Goal: Task Accomplishment & Management: Complete application form

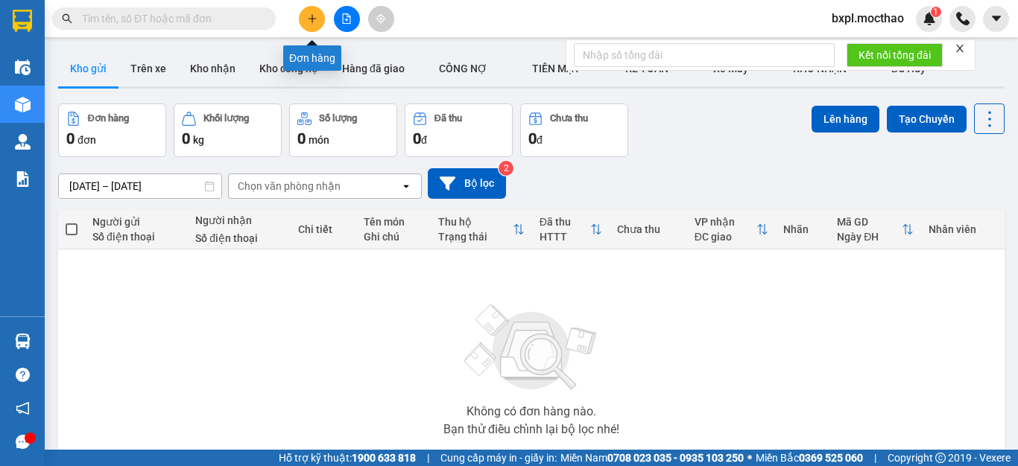
click at [309, 19] on icon "plus" at bounding box center [312, 18] width 8 height 1
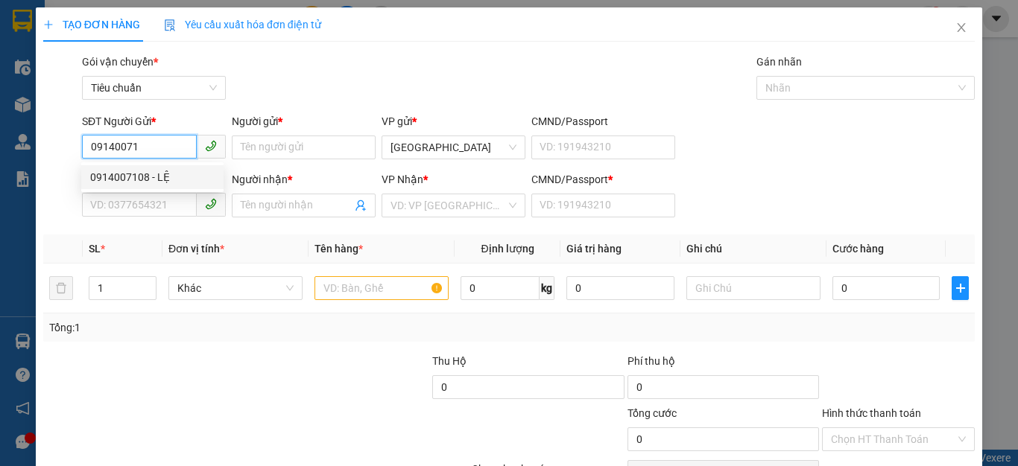
click at [99, 177] on div "0914007108 - LỆ" at bounding box center [152, 177] width 124 height 16
type input "0914007108"
type input "LỆ"
type input "0797951553"
type input "TƯỜNG"
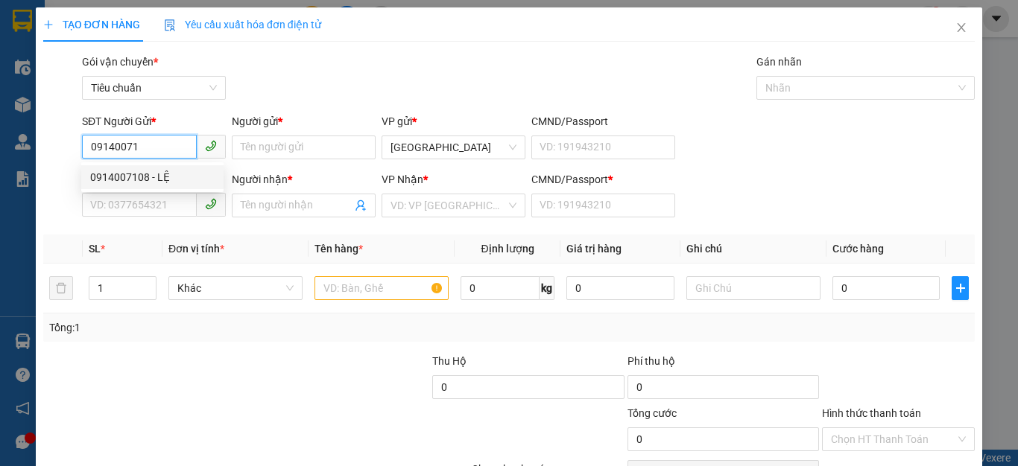
type input "0797951553"
type input "70.000"
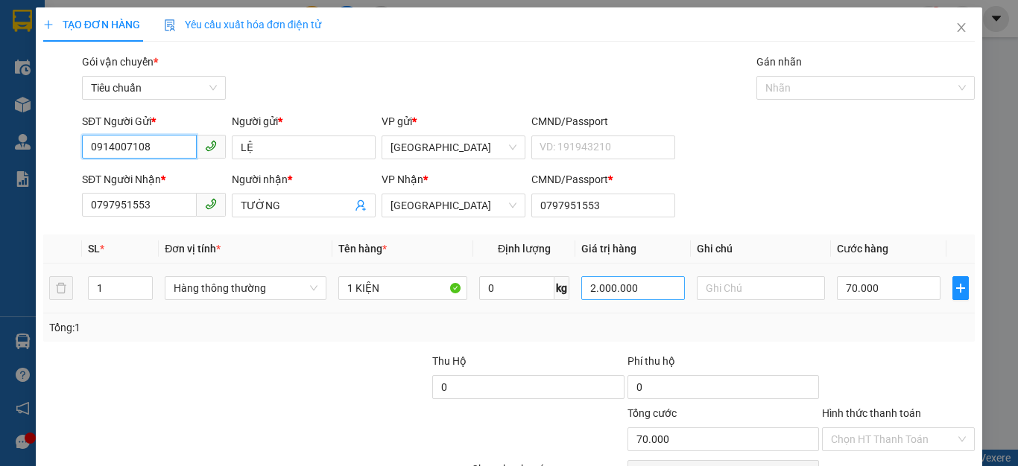
type input "0914007108"
click at [650, 297] on input "2.000.000" at bounding box center [632, 288] width 103 height 24
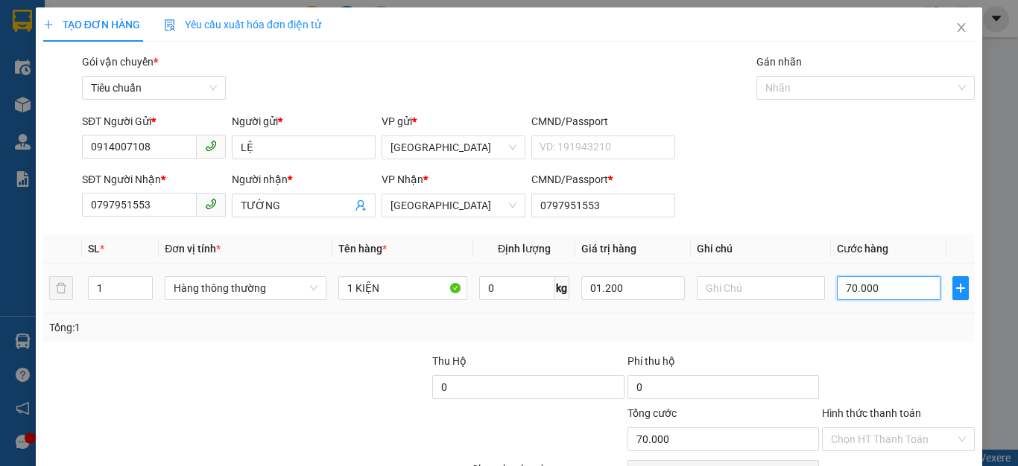
type input "1.200.000"
click at [887, 294] on input "70.000" at bounding box center [888, 288] width 103 height 24
type input "0"
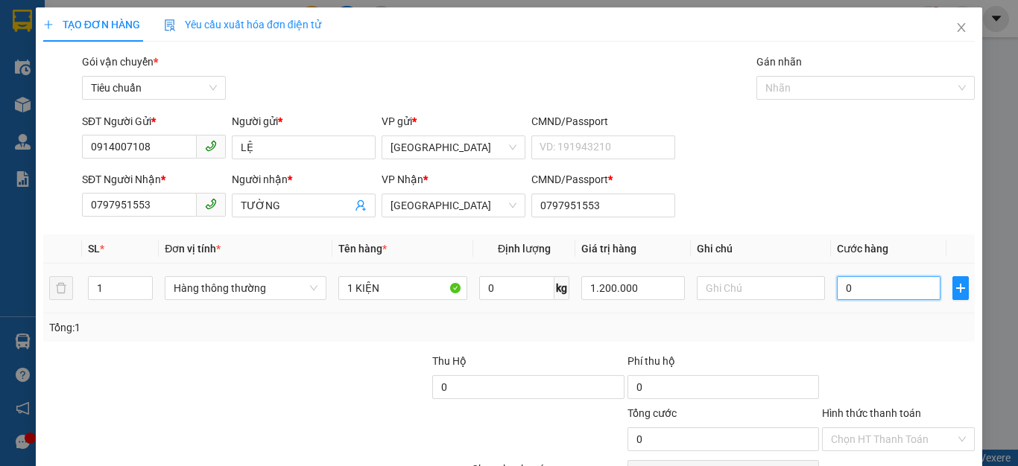
type input "7"
type input "07"
type input "70"
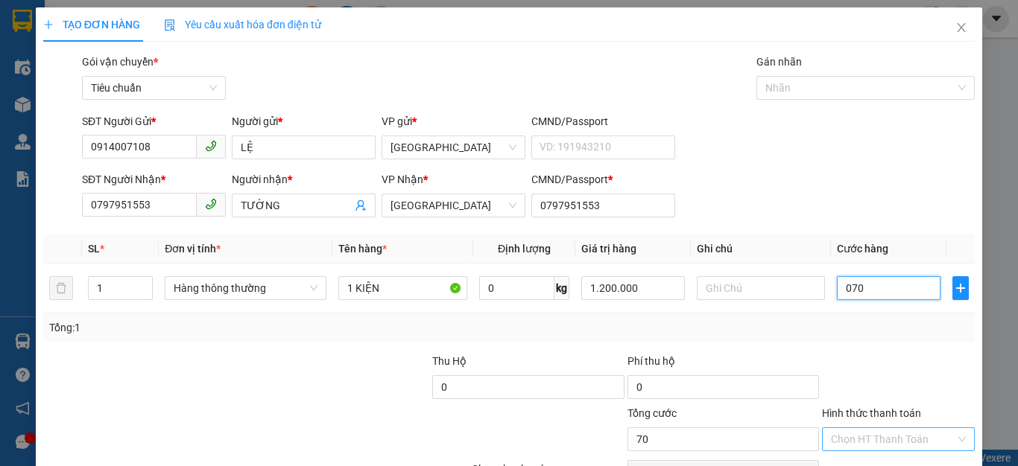
type input "070"
type input "70.000"
click at [885, 439] on input "Hình thức thanh toán" at bounding box center [893, 439] width 124 height 22
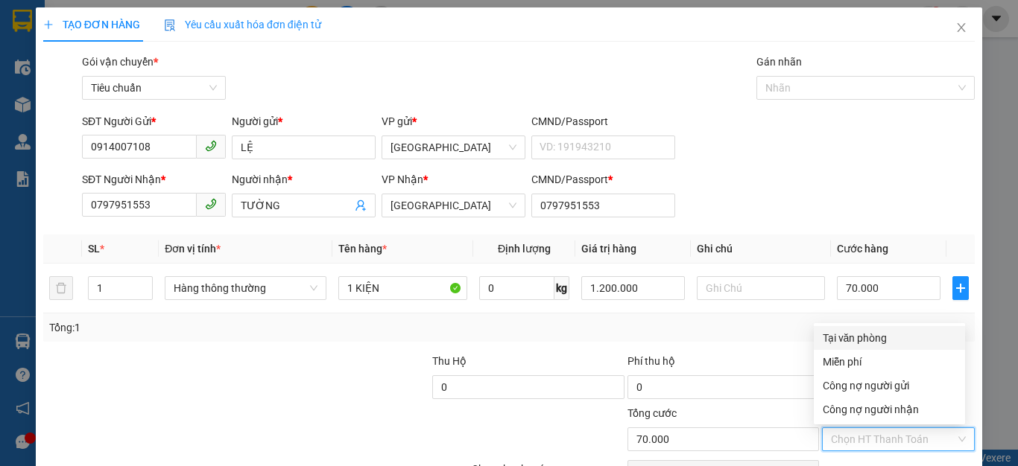
click at [858, 331] on div "Tại văn phòng" at bounding box center [889, 338] width 133 height 16
type input "0"
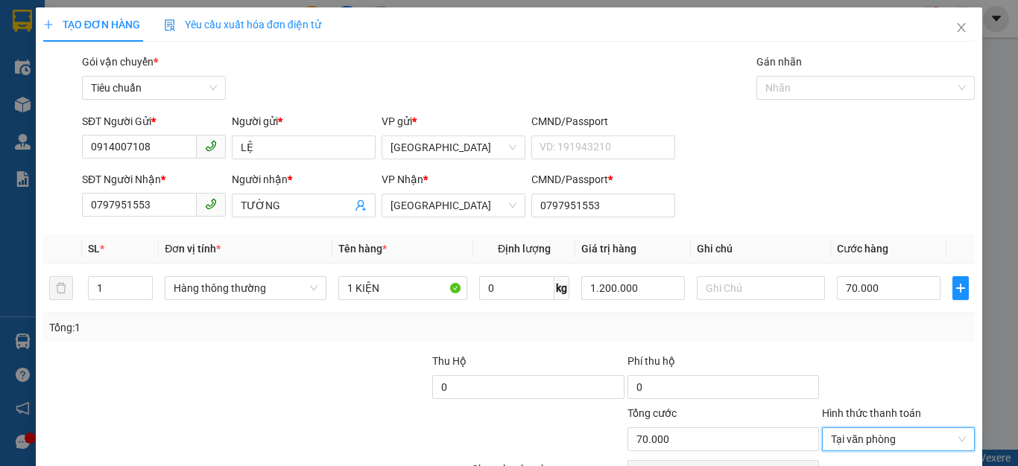
scroll to position [85, 0]
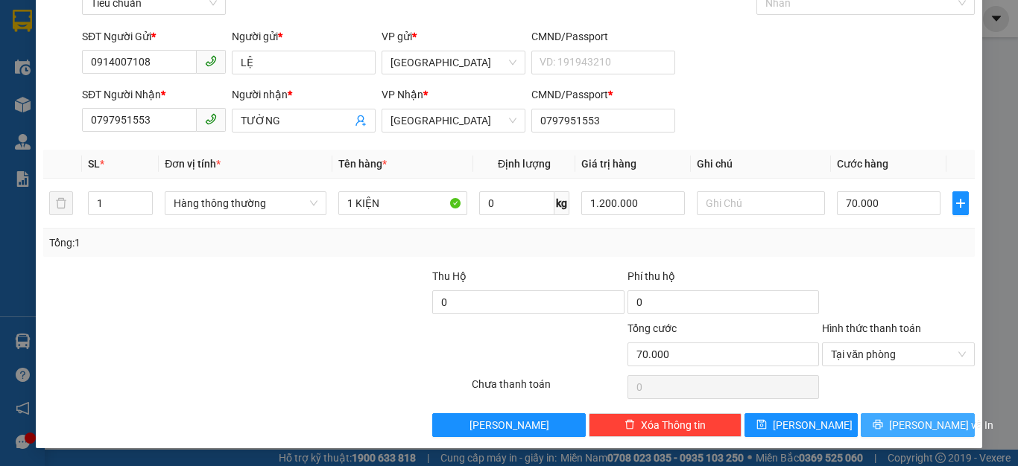
click at [900, 435] on button "[PERSON_NAME] và In" at bounding box center [918, 426] width 114 height 24
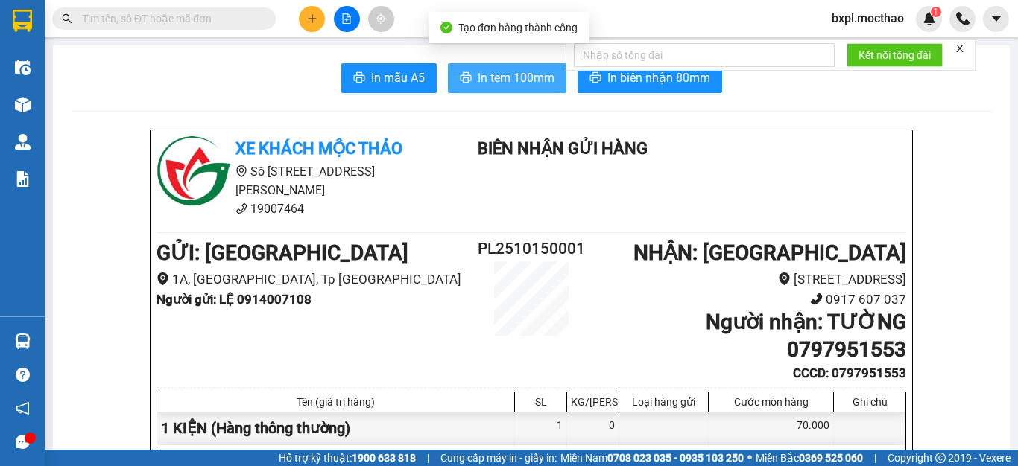
click at [496, 81] on span "In tem 100mm" at bounding box center [516, 78] width 77 height 19
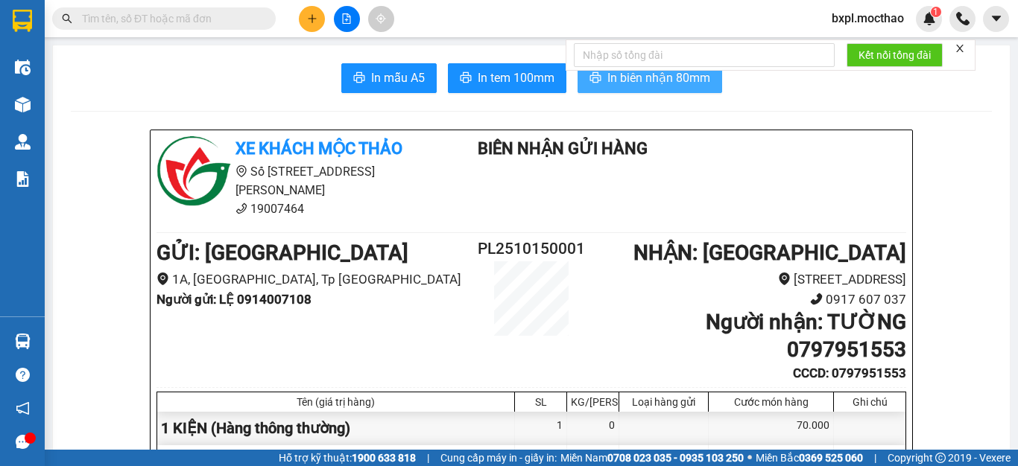
click at [636, 82] on span "In biên nhận 80mm" at bounding box center [658, 78] width 103 height 19
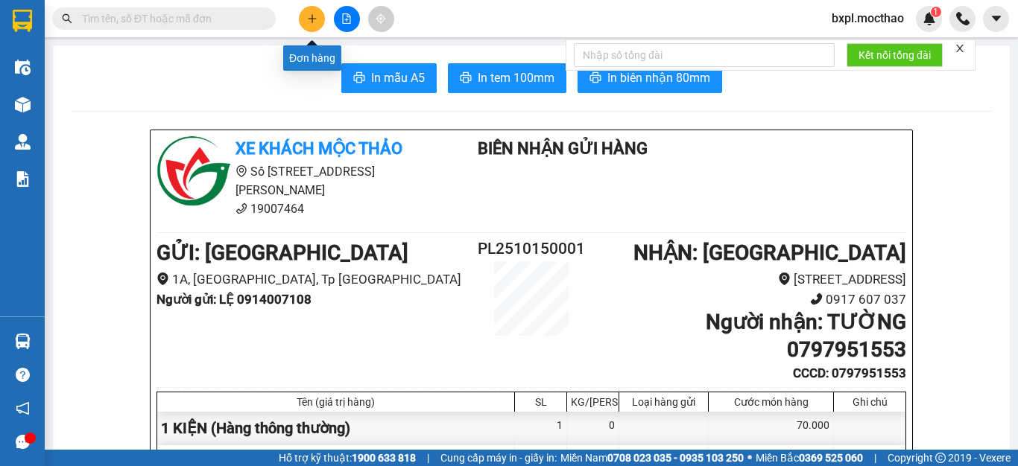
click at [308, 19] on icon "plus" at bounding box center [312, 18] width 10 height 10
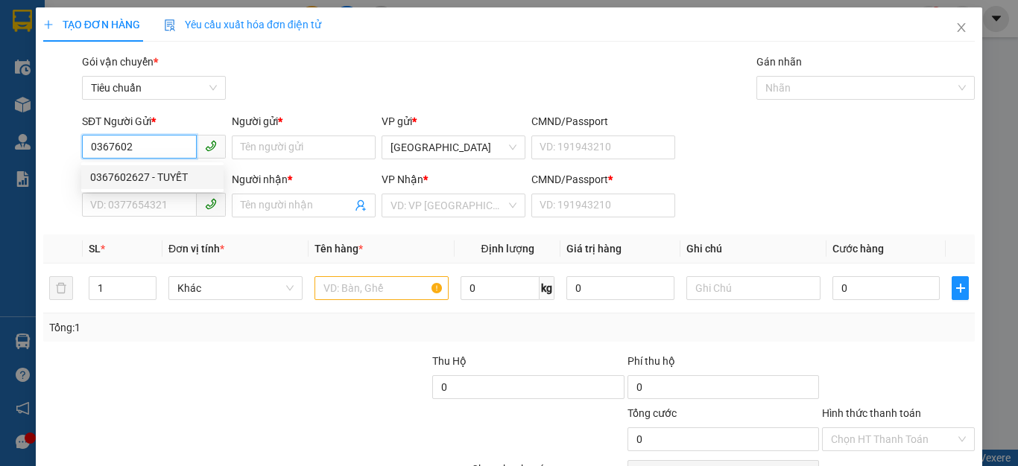
click at [116, 177] on div "0367602627 - TUYẾT" at bounding box center [152, 177] width 124 height 16
type input "0367602627"
type input "TUYẾT"
type input "0337909637"
type input "CHÍ"
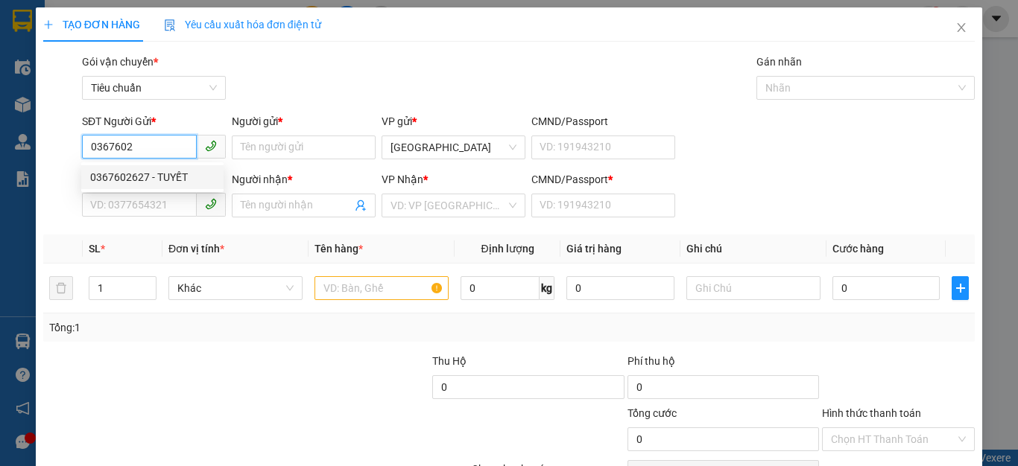
type input "0337909637"
type input "120.000"
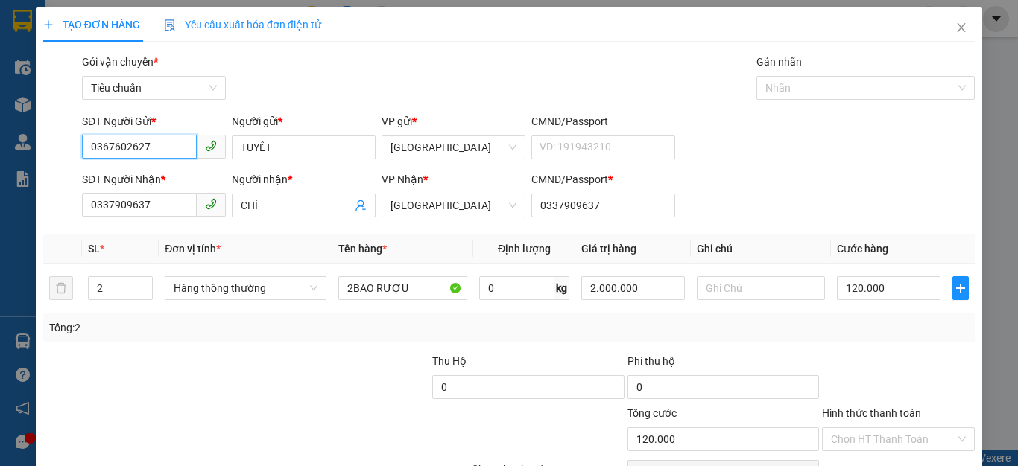
scroll to position [85, 0]
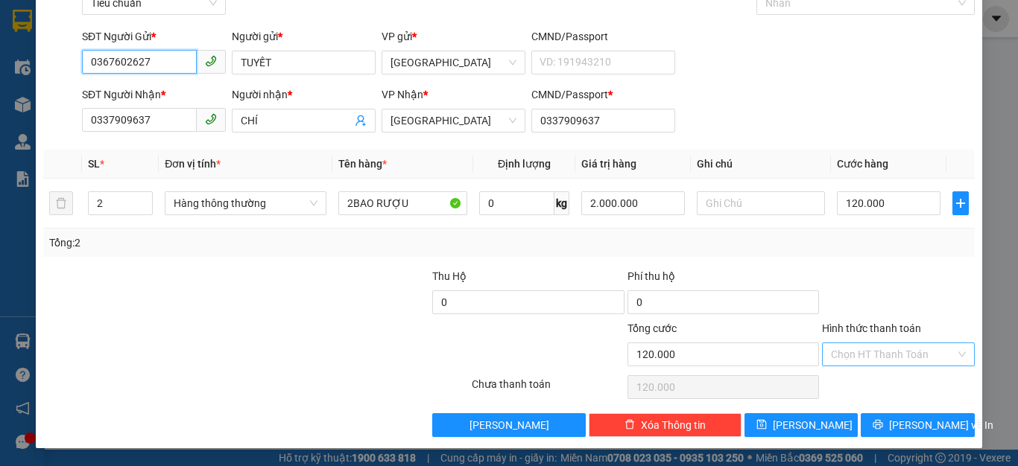
type input "0367602627"
click at [888, 354] on input "Hình thức thanh toán" at bounding box center [893, 355] width 124 height 22
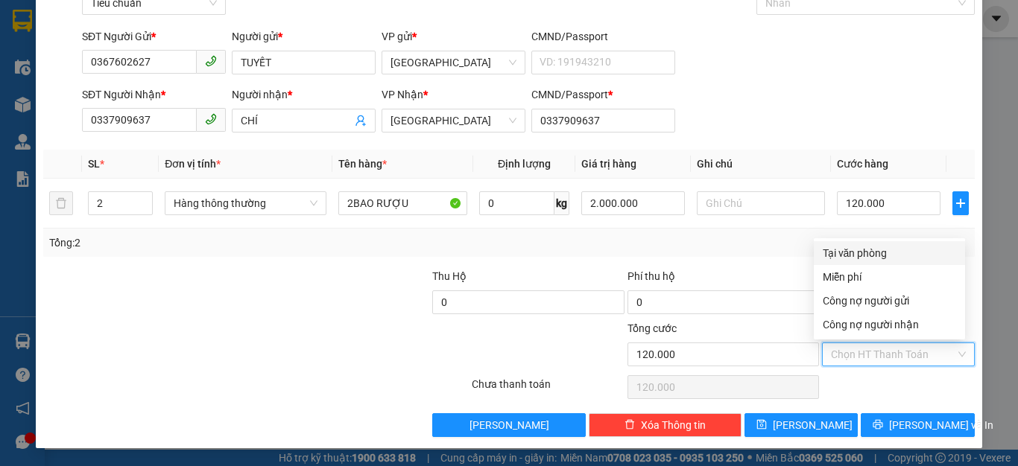
click at [876, 250] on div "Tại văn phòng" at bounding box center [889, 253] width 133 height 16
type input "0"
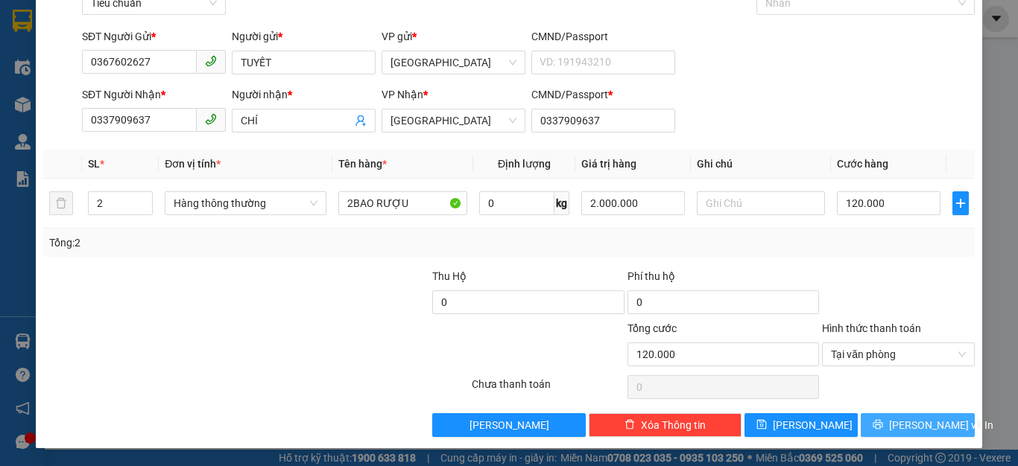
click at [883, 420] on icon "printer" at bounding box center [878, 425] width 10 height 10
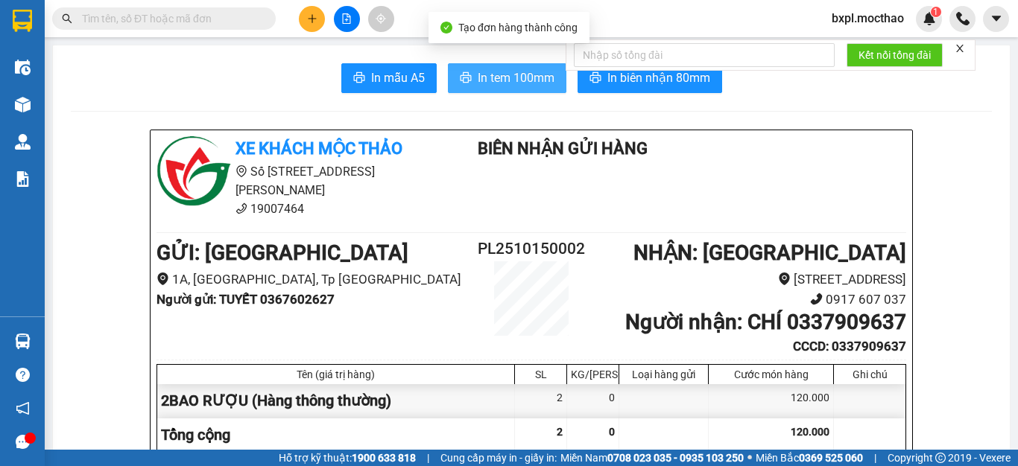
click at [493, 81] on span "In tem 100mm" at bounding box center [516, 78] width 77 height 19
